Goal: Information Seeking & Learning: Learn about a topic

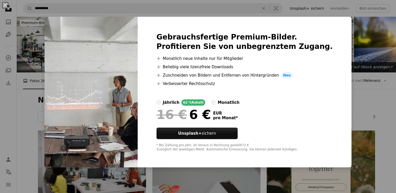
scroll to position [210, 0]
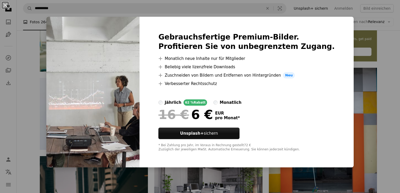
click at [332, 23] on div "Gebrauchsfertige Premium-Bilder. Profitieren Sie von unbegrenztem Zugang. A plu…" at bounding box center [247, 92] width 214 height 151
click at [2, 4] on button "An X shape" at bounding box center [5, 5] width 6 height 6
click at [6, 7] on icon "Unsplash logo Unsplash-Startseite" at bounding box center [8, 8] width 10 height 10
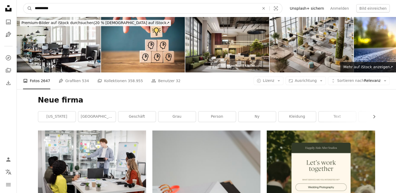
drag, startPoint x: 61, startPoint y: 3, endPoint x: 8, endPoint y: -3, distance: 52.7
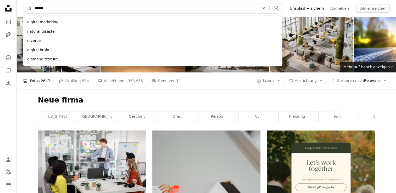
type input "******"
click at [23, 3] on button "A magnifying glass" at bounding box center [27, 8] width 9 height 10
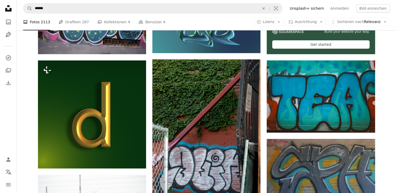
scroll to position [236, 0]
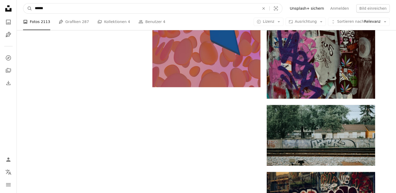
drag, startPoint x: 61, startPoint y: 7, endPoint x: -1, endPoint y: -12, distance: 64.8
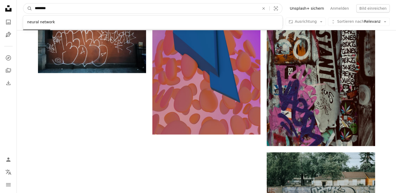
type input "*********"
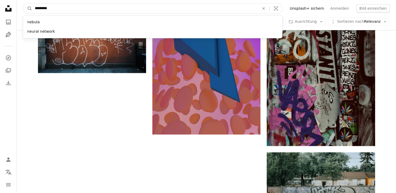
click button "A magnifying glass" at bounding box center [27, 8] width 9 height 10
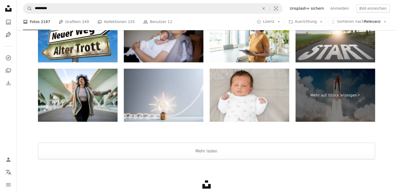
scroll to position [965, 0]
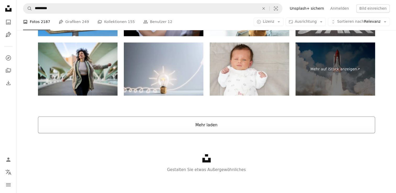
click at [202, 127] on button "Mehr laden" at bounding box center [206, 125] width 337 height 17
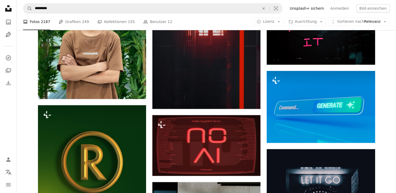
scroll to position [2654, 0]
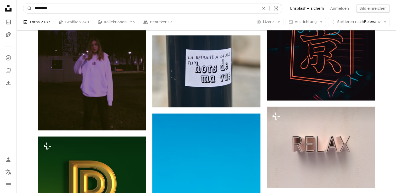
drag, startPoint x: 62, startPoint y: 8, endPoint x: -1, endPoint y: -6, distance: 64.4
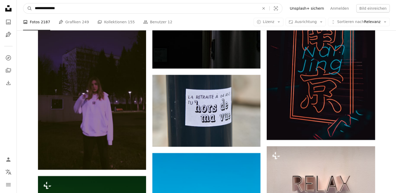
type input "**********"
click button "A magnifying glass" at bounding box center [27, 8] width 9 height 10
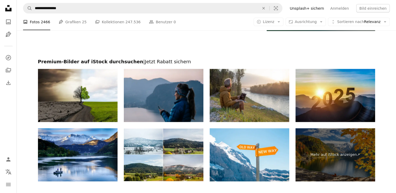
scroll to position [1048, 0]
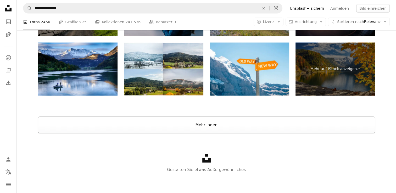
click at [214, 127] on button "Mehr laden" at bounding box center [206, 125] width 337 height 17
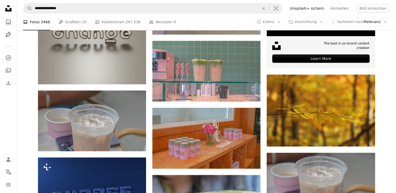
scroll to position [2315, 0]
